Goal: Task Accomplishment & Management: Manage account settings

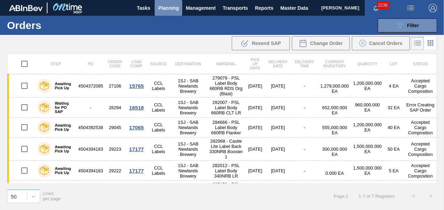
click at [173, 6] on span "Planning" at bounding box center [168, 8] width 21 height 8
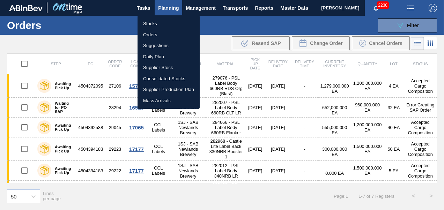
click at [156, 21] on li "Stocks" at bounding box center [168, 23] width 62 height 11
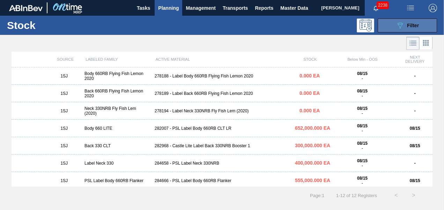
click at [401, 24] on icon "089F7B8B-B2A5-4AFE-B5C0-19BA573D28AC" at bounding box center [399, 25] width 8 height 8
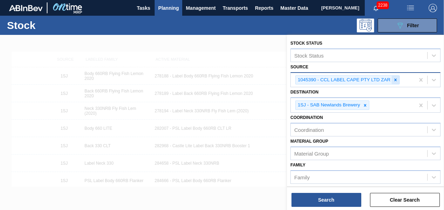
click at [394, 81] on icon at bounding box center [395, 79] width 5 height 5
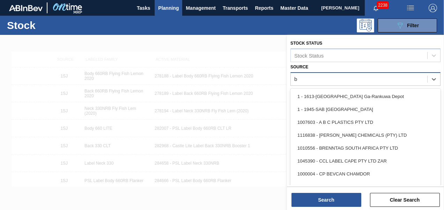
type input "be"
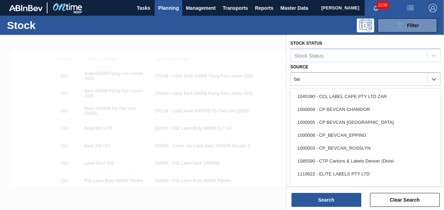
click at [385, 131] on div "1000006 - CP_BEVCAN_EPPING" at bounding box center [365, 135] width 150 height 13
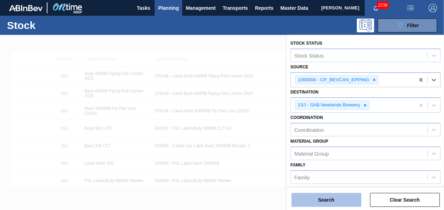
click at [344, 202] on button "Search" at bounding box center [326, 200] width 70 height 14
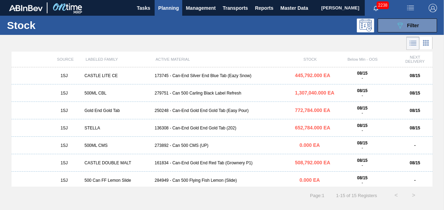
scroll to position [70, 0]
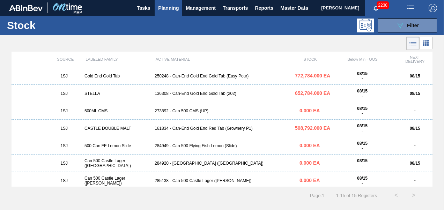
click at [203, 94] on div "136308 - Can-End Gold End Gold Tab (202)" at bounding box center [222, 93] width 140 height 5
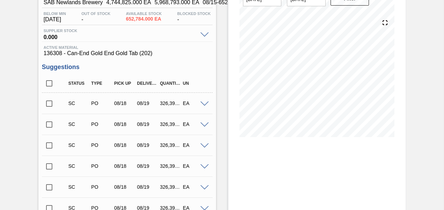
scroll to position [70, 0]
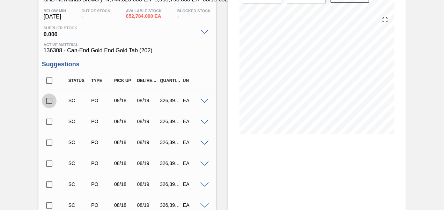
click at [48, 100] on input "checkbox" at bounding box center [49, 100] width 15 height 15
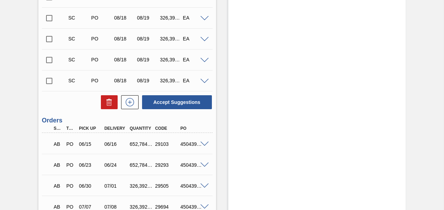
scroll to position [279, 0]
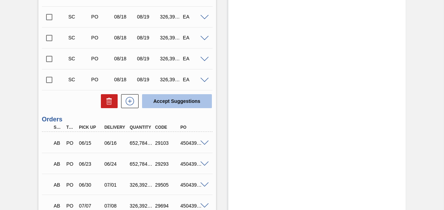
click at [171, 103] on button "Accept Suggestions" at bounding box center [177, 101] width 70 height 14
checkbox input "false"
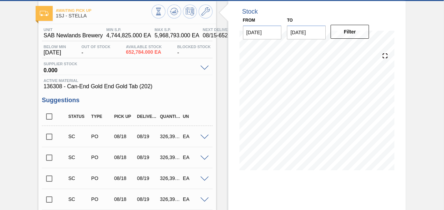
scroll to position [0, 0]
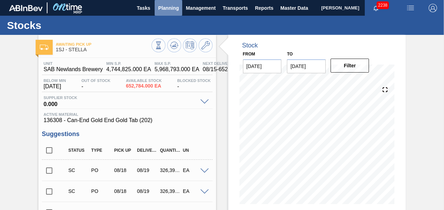
click at [170, 10] on span "Planning" at bounding box center [168, 8] width 21 height 8
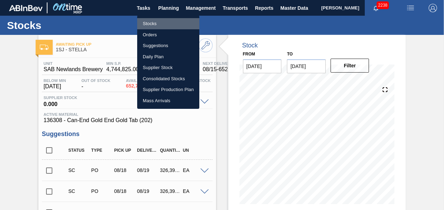
click at [151, 24] on li "Stocks" at bounding box center [168, 23] width 62 height 11
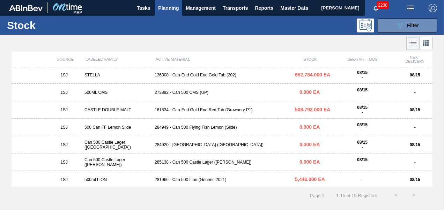
scroll to position [105, 0]
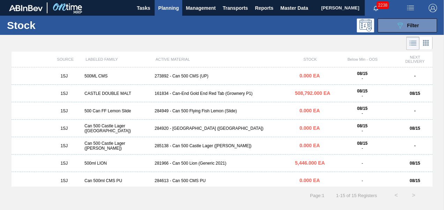
click at [197, 94] on div "161834 - Can-End Gold End Red Tab (Grownery P1)" at bounding box center [222, 93] width 140 height 5
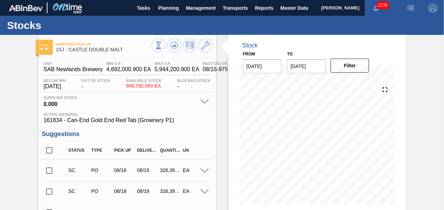
click at [53, 171] on input "checkbox" at bounding box center [49, 170] width 15 height 15
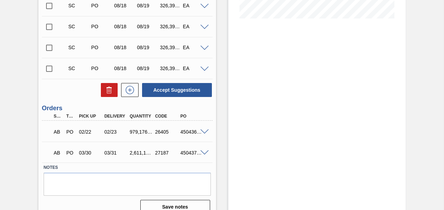
scroll to position [196, 0]
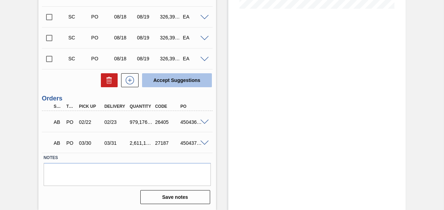
click at [171, 86] on button "Accept Suggestions" at bounding box center [177, 80] width 70 height 14
checkbox input "false"
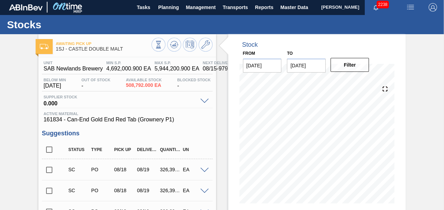
scroll to position [0, 0]
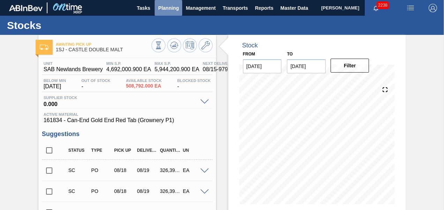
click at [172, 7] on span "Planning" at bounding box center [168, 8] width 21 height 8
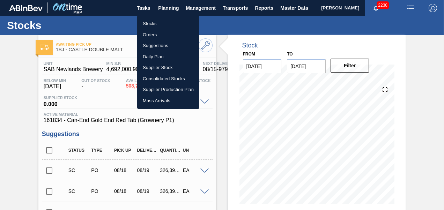
click at [160, 22] on li "Stocks" at bounding box center [168, 23] width 62 height 11
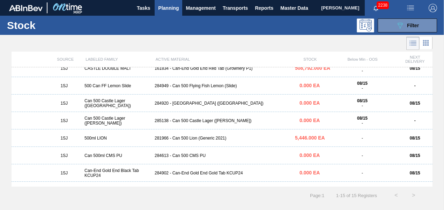
scroll to position [139, 0]
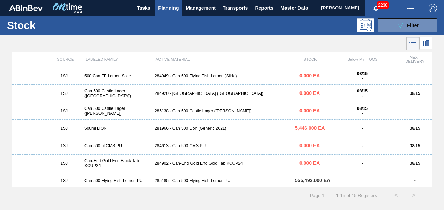
click at [203, 114] on div "1SJ Can 500 Castle Lager ([PERSON_NAME]) 285138 - Can 500 Castle Lager ([GEOGRA…" at bounding box center [222, 110] width 421 height 17
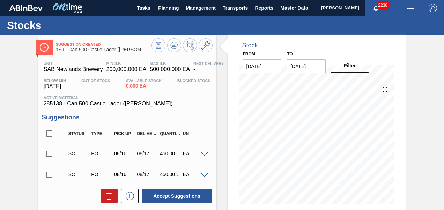
click at [48, 152] on input "checkbox" at bounding box center [49, 153] width 15 height 15
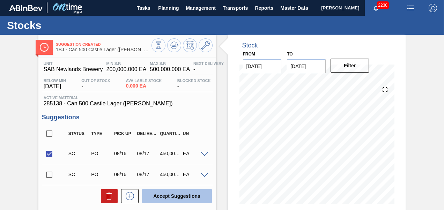
click at [165, 190] on button "Accept Suggestions" at bounding box center [177, 196] width 70 height 14
checkbox input "false"
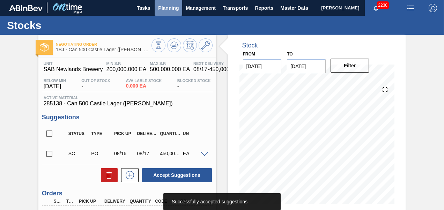
click at [167, 7] on span "Planning" at bounding box center [168, 8] width 21 height 8
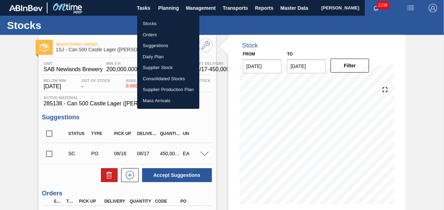
click at [154, 25] on li "Stocks" at bounding box center [168, 23] width 62 height 11
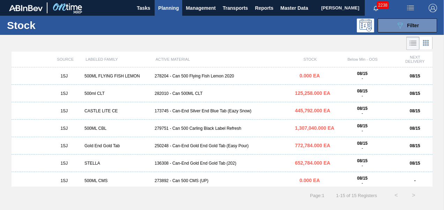
click at [196, 125] on div "1SJ 500ML CBL 279751 - Can 500 Carling Black Label Refresh 1,307,040.000 EA 08/…" at bounding box center [222, 128] width 421 height 17
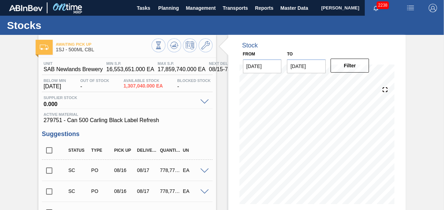
click at [49, 167] on input "checkbox" at bounding box center [49, 170] width 15 height 15
checkbox input "true"
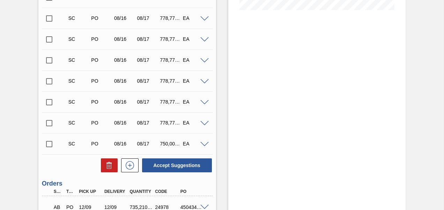
scroll to position [209, 0]
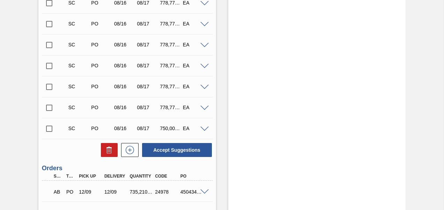
click at [46, 130] on input "checkbox" at bounding box center [49, 128] width 15 height 15
checkbox input "true"
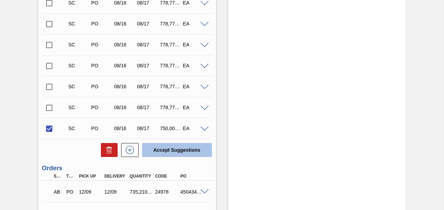
click at [179, 155] on button "Accept Suggestions" at bounding box center [177, 150] width 70 height 14
checkbox input "false"
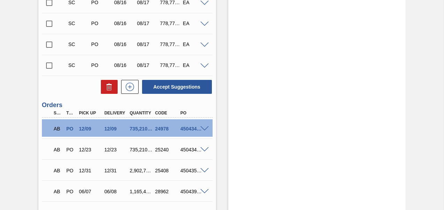
scroll to position [0, 0]
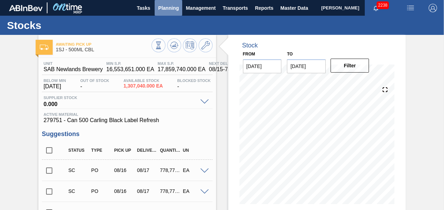
click at [166, 10] on span "Planning" at bounding box center [168, 8] width 21 height 8
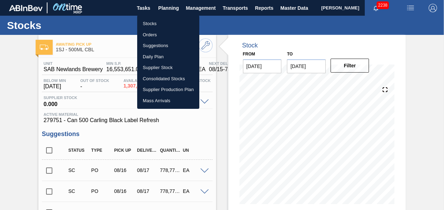
click at [153, 32] on li "Orders" at bounding box center [168, 34] width 62 height 11
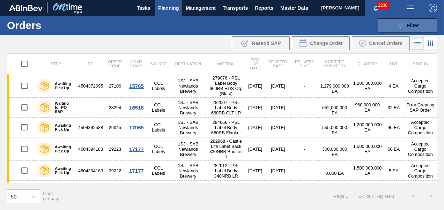
click at [407, 28] on span "Filter" at bounding box center [413, 26] width 12 height 6
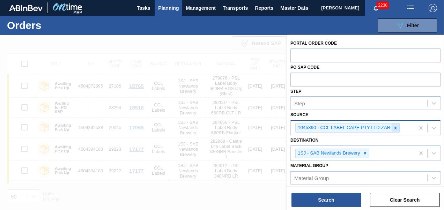
click at [395, 128] on icon at bounding box center [395, 128] width 2 height 2
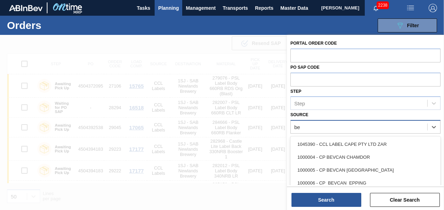
type input "[PERSON_NAME]"
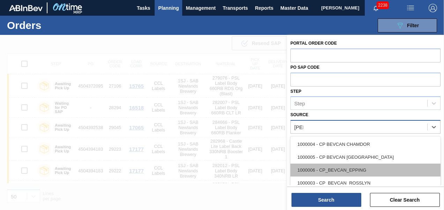
click at [348, 166] on div "1000006 - CP_BEVCAN_EPPING" at bounding box center [365, 170] width 150 height 13
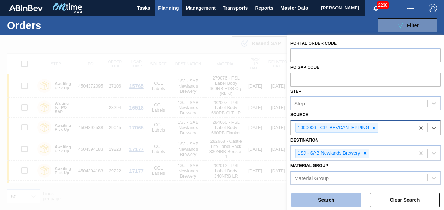
click at [331, 193] on button "Search" at bounding box center [326, 200] width 70 height 14
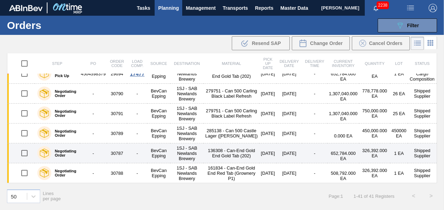
scroll to position [742, 0]
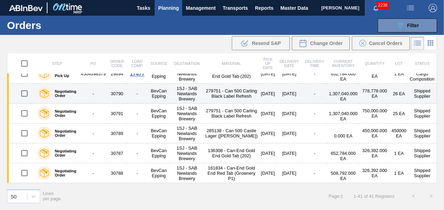
click at [24, 101] on input "checkbox" at bounding box center [24, 93] width 15 height 15
checkbox input "true"
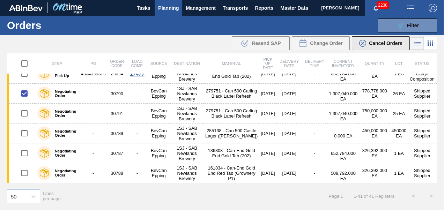
click at [365, 44] on icon at bounding box center [362, 43] width 7 height 7
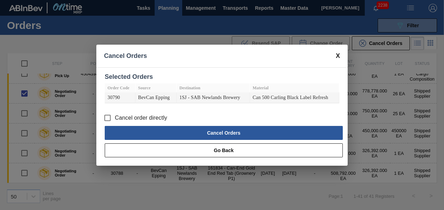
click at [156, 114] on span "Cancel order directly" at bounding box center [141, 118] width 52 height 8
click at [115, 114] on input "Cancel order directly" at bounding box center [107, 118] width 15 height 15
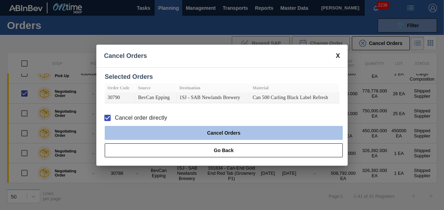
click at [178, 130] on button "Cancel Orders" at bounding box center [224, 133] width 238 height 14
checkbox input "false"
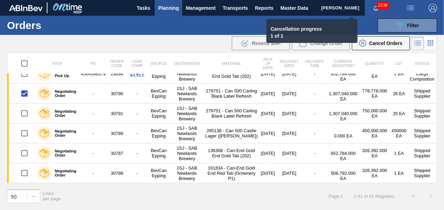
checkbox input "false"
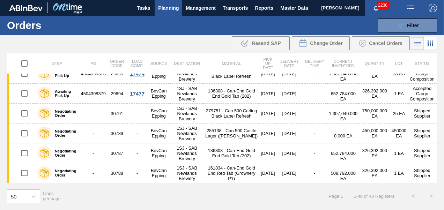
scroll to position [754, 0]
